Goal: Task Accomplishment & Management: Use online tool/utility

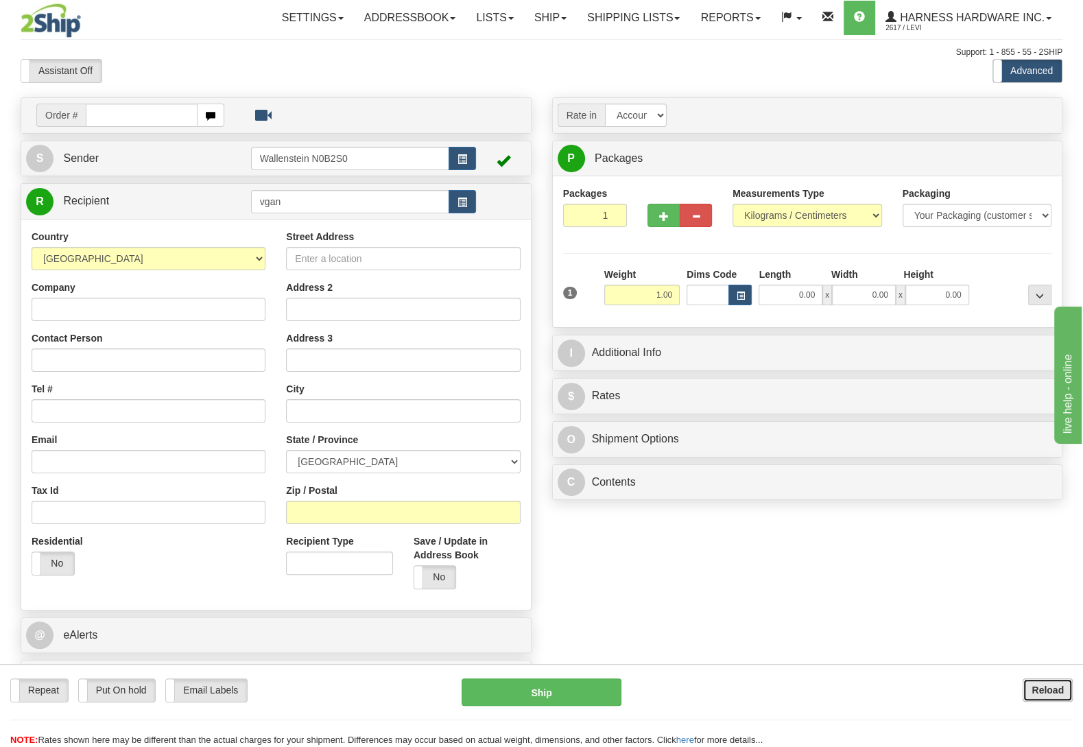
click at [1029, 693] on button "Reload" at bounding box center [1048, 689] width 50 height 23
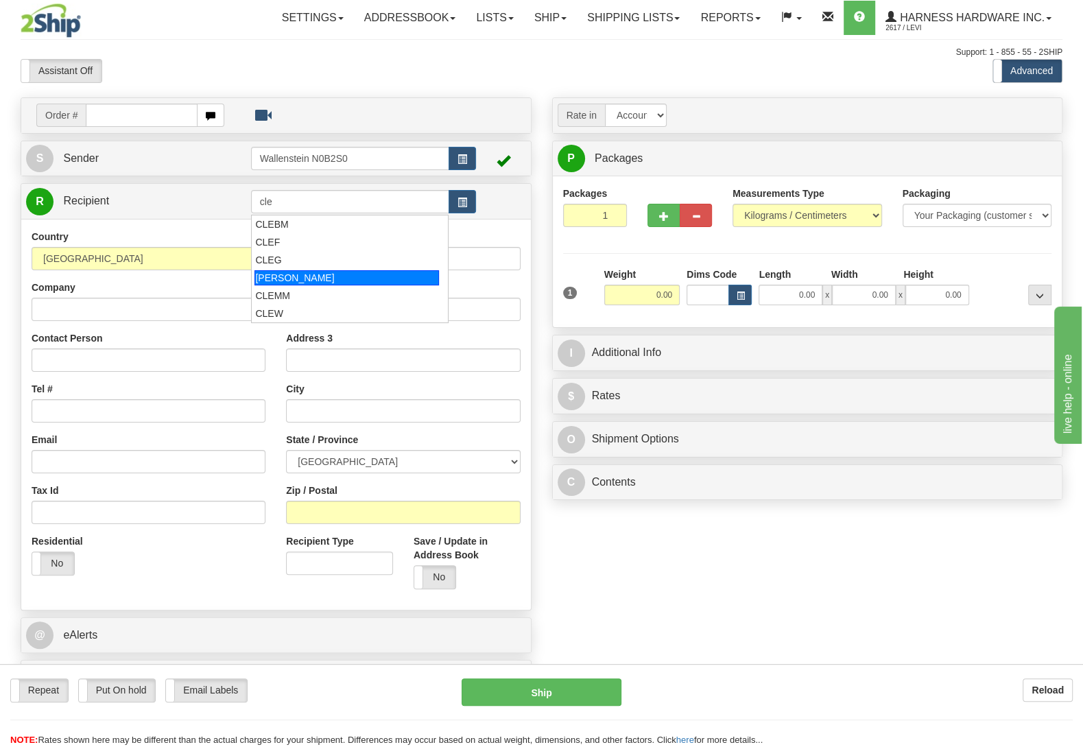
click at [312, 272] on div "[PERSON_NAME]" at bounding box center [346, 277] width 184 height 15
type input "[PERSON_NAME]"
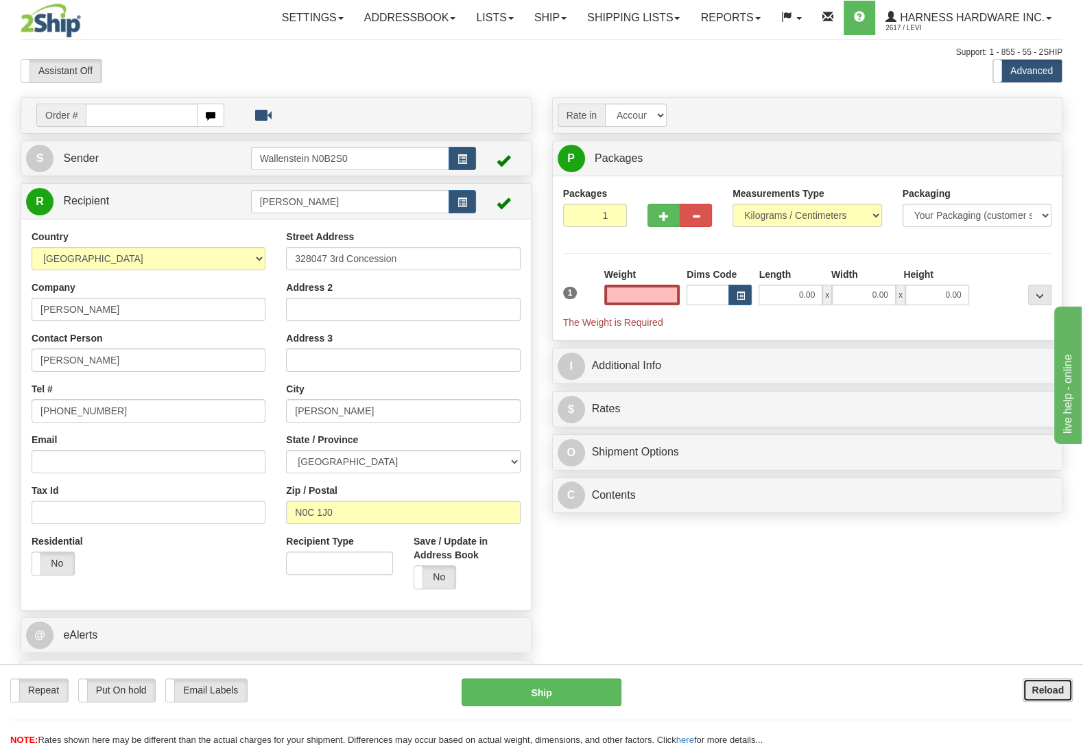
type input "0.00"
click at [1039, 692] on b "Reload" at bounding box center [1047, 689] width 32 height 11
